Goal: Navigation & Orientation: Find specific page/section

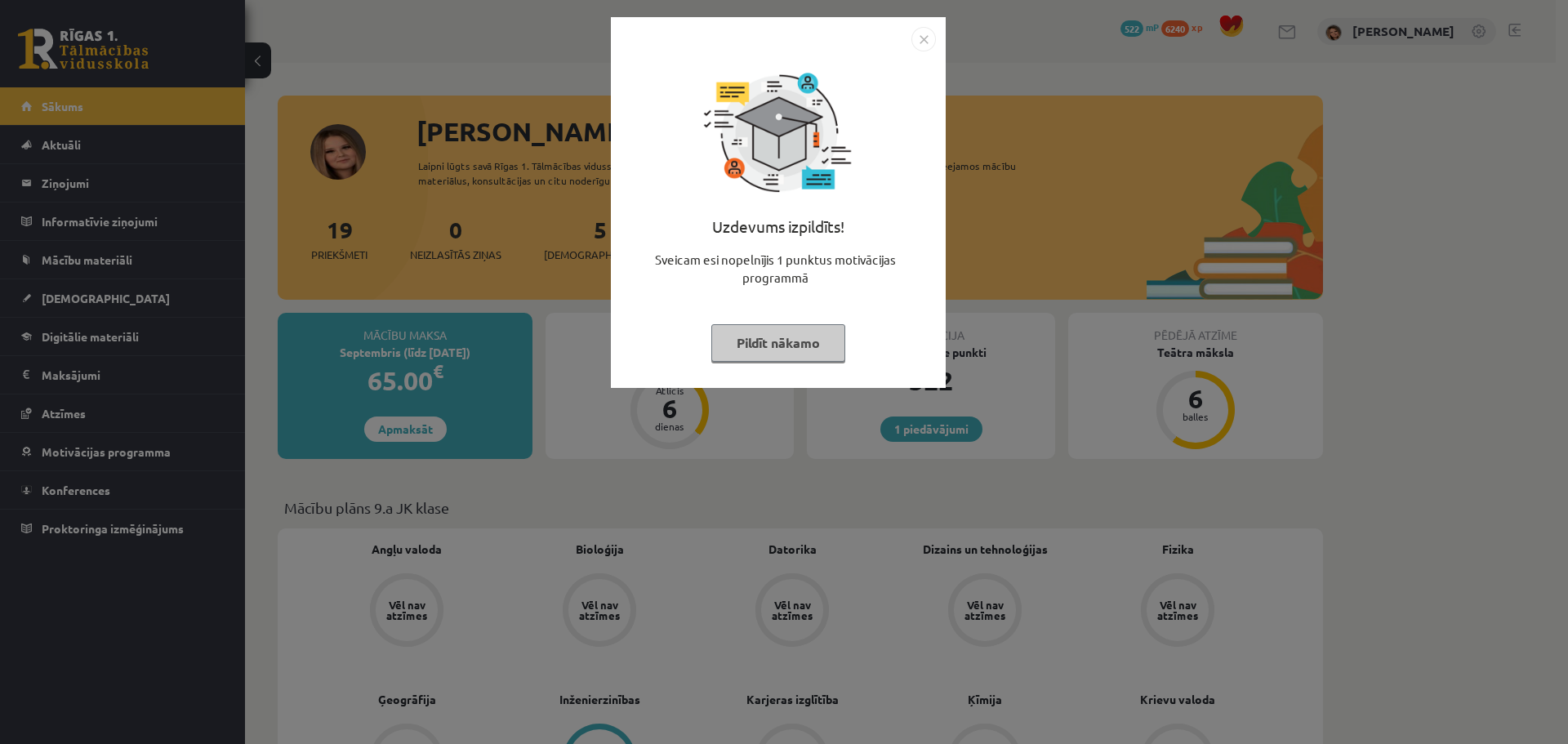
click at [932, 27] on img "Close" at bounding box center [923, 39] width 25 height 25
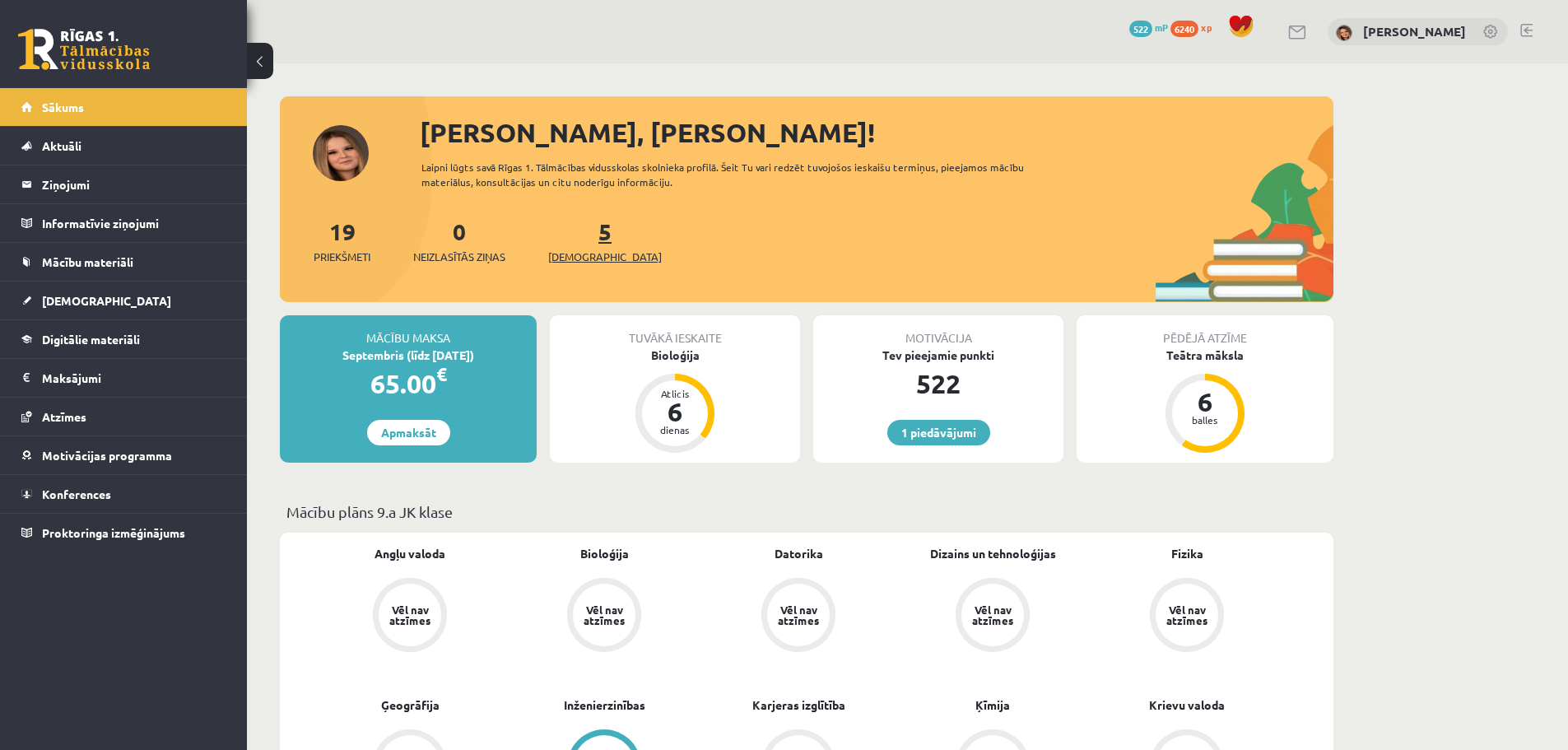
click at [573, 241] on link "5 Ieskaites" at bounding box center [604, 241] width 113 height 49
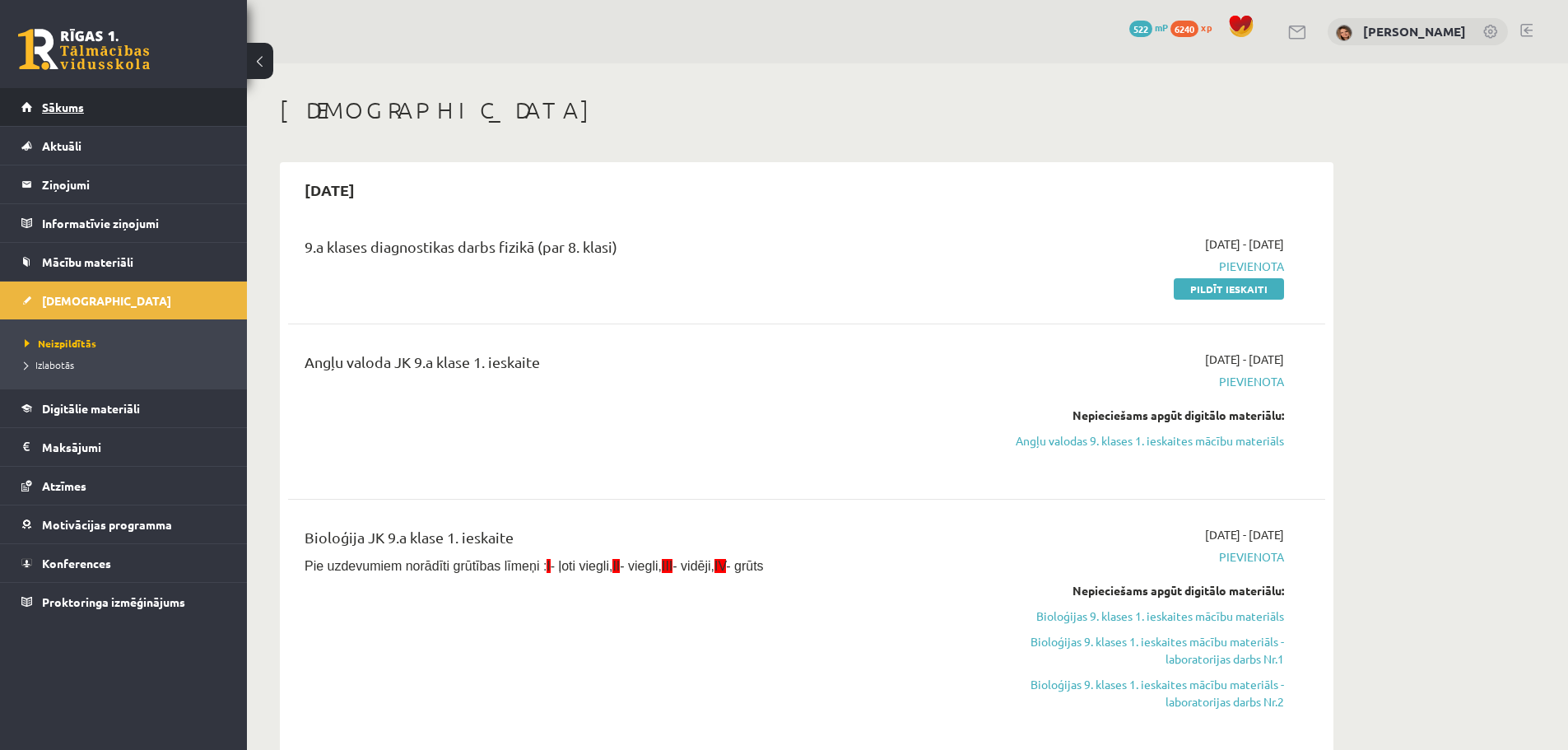
click at [79, 106] on span "Sākums" at bounding box center [63, 107] width 42 height 15
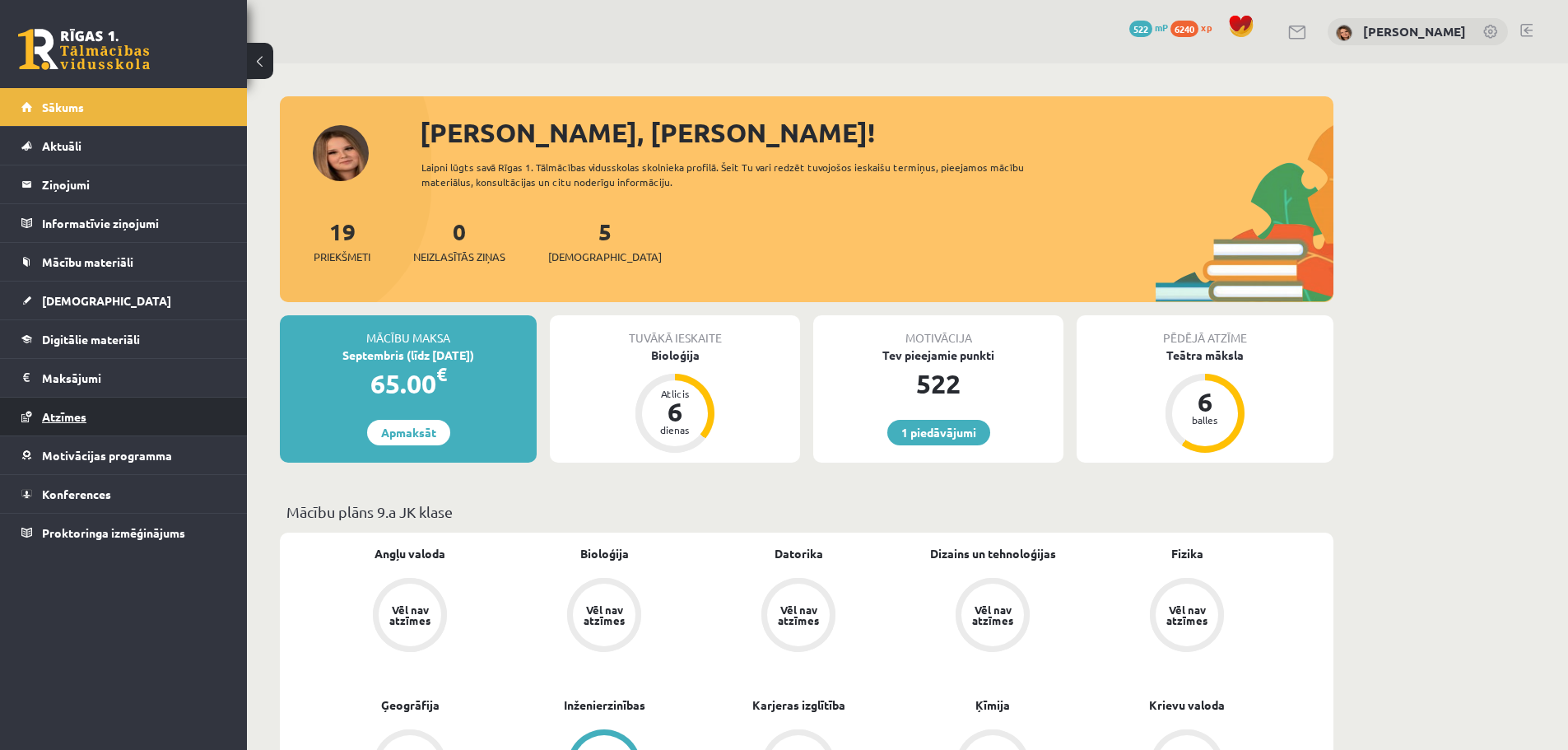
click at [74, 414] on span "Atzīmes" at bounding box center [64, 417] width 45 height 15
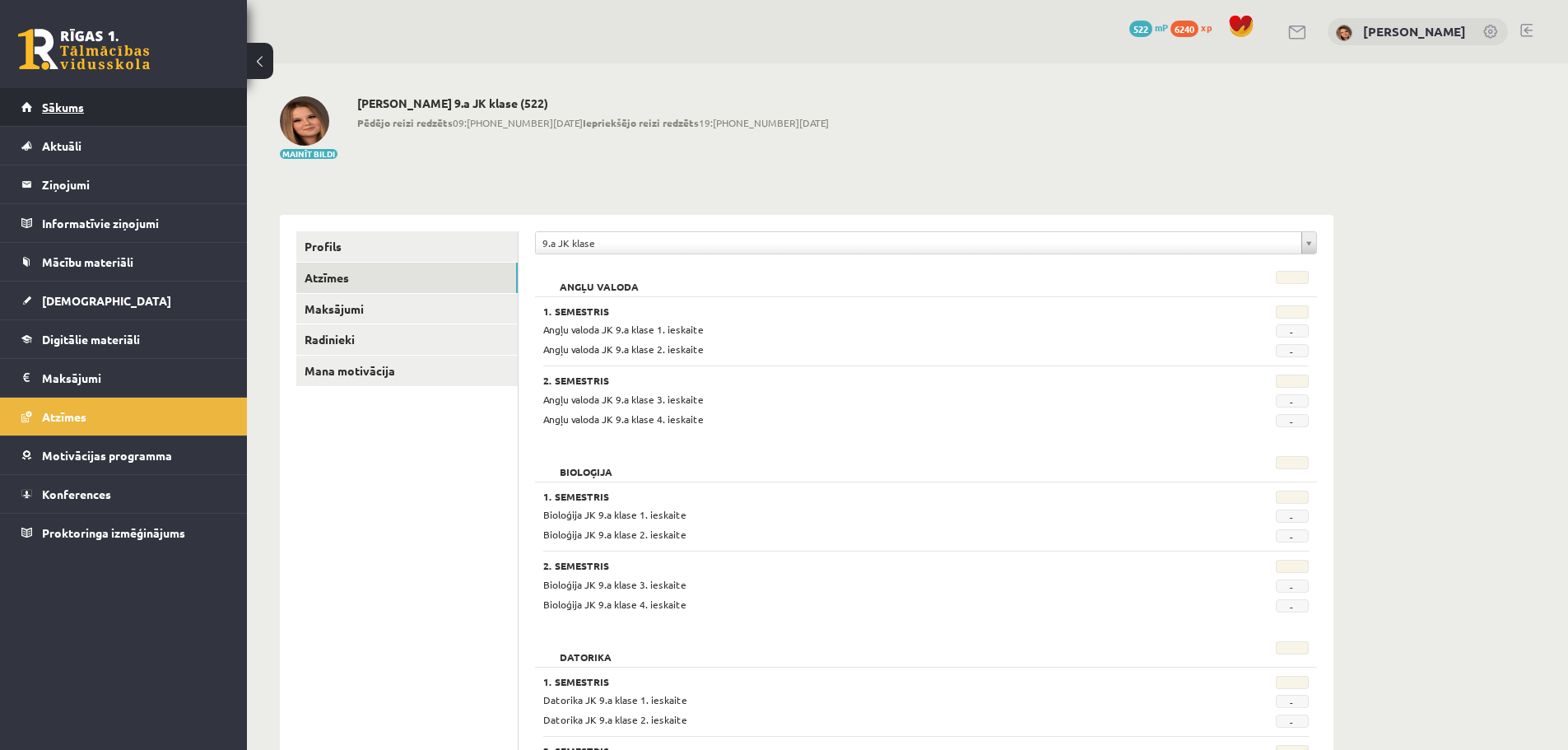
click at [74, 110] on span "Sākums" at bounding box center [63, 107] width 42 height 15
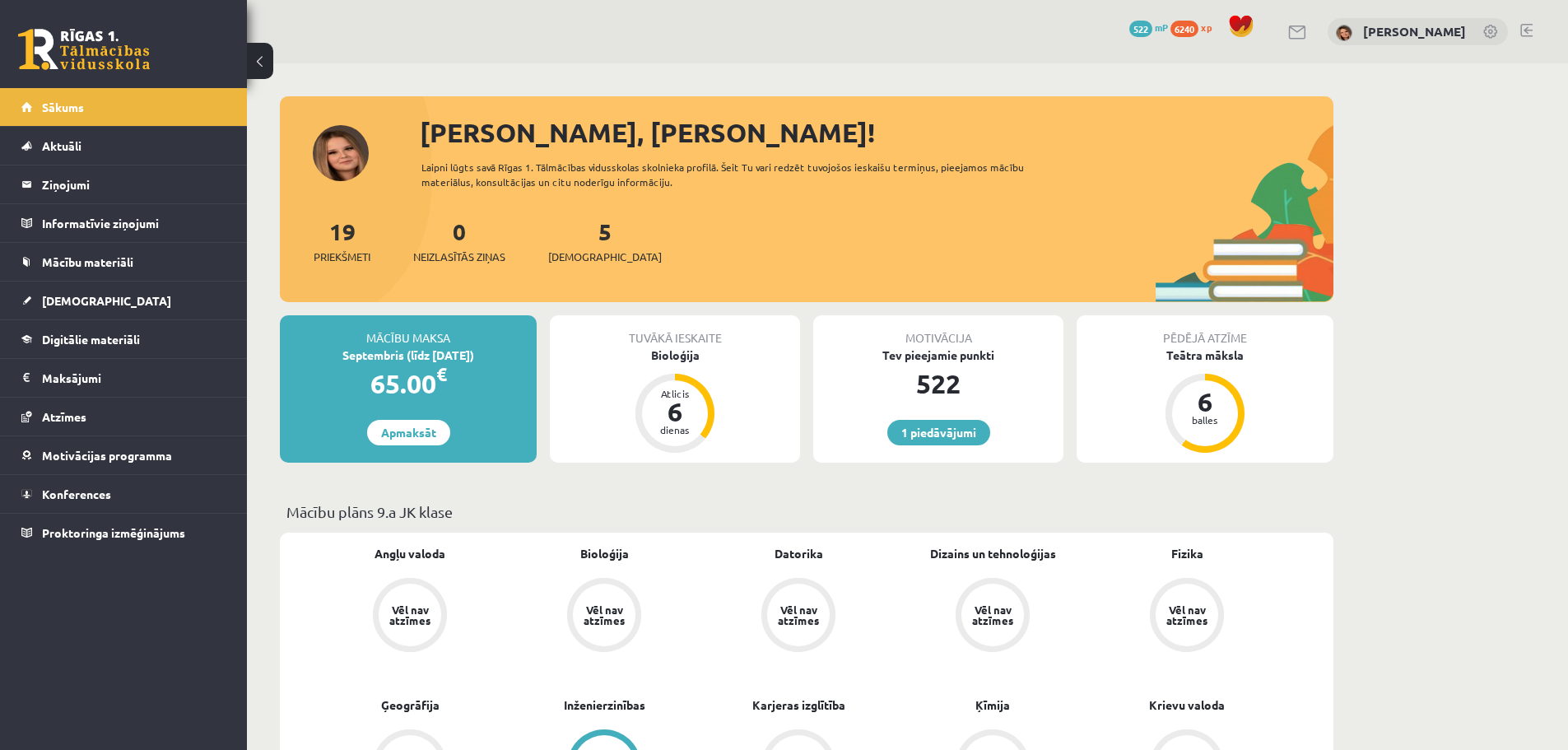
click at [1528, 28] on link at bounding box center [1526, 31] width 12 height 13
